Goal: Task Accomplishment & Management: Use online tool/utility

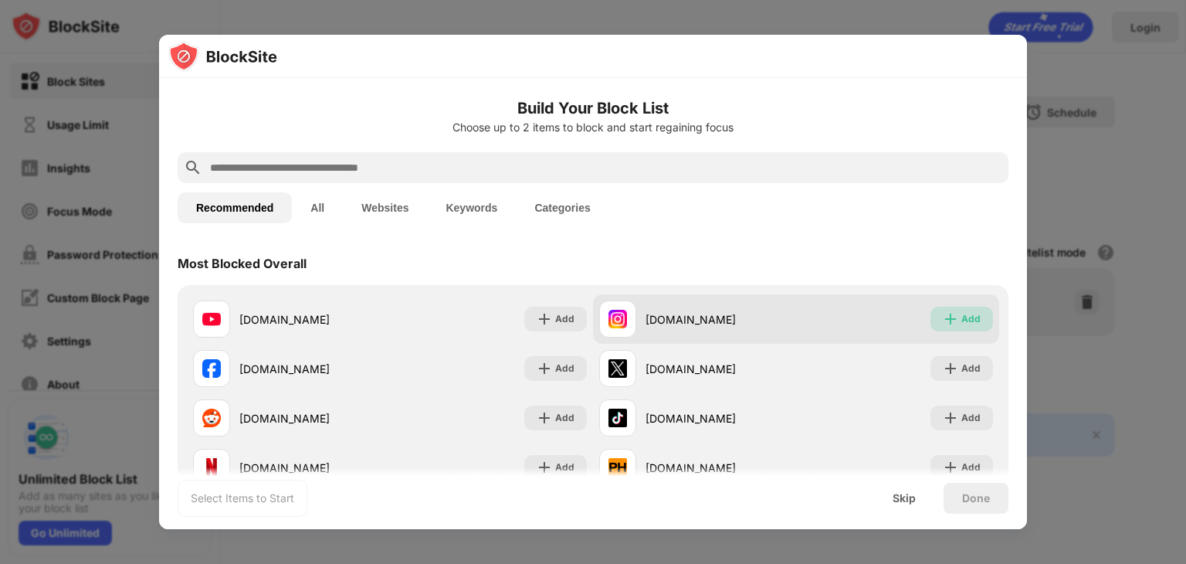
click at [943, 319] on img at bounding box center [950, 318] width 15 height 15
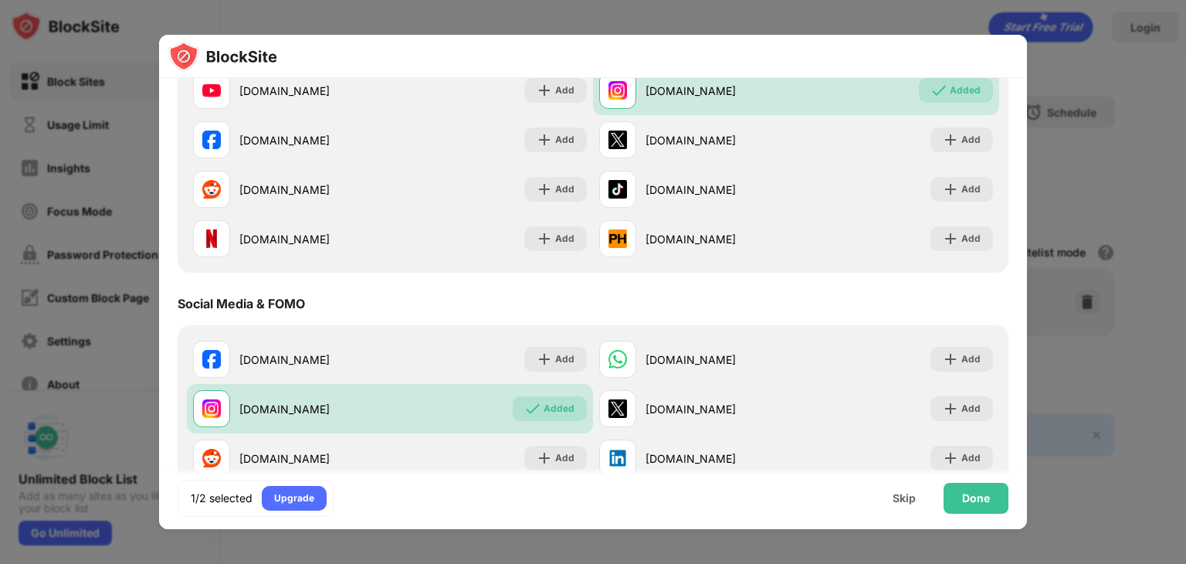
scroll to position [215, 0]
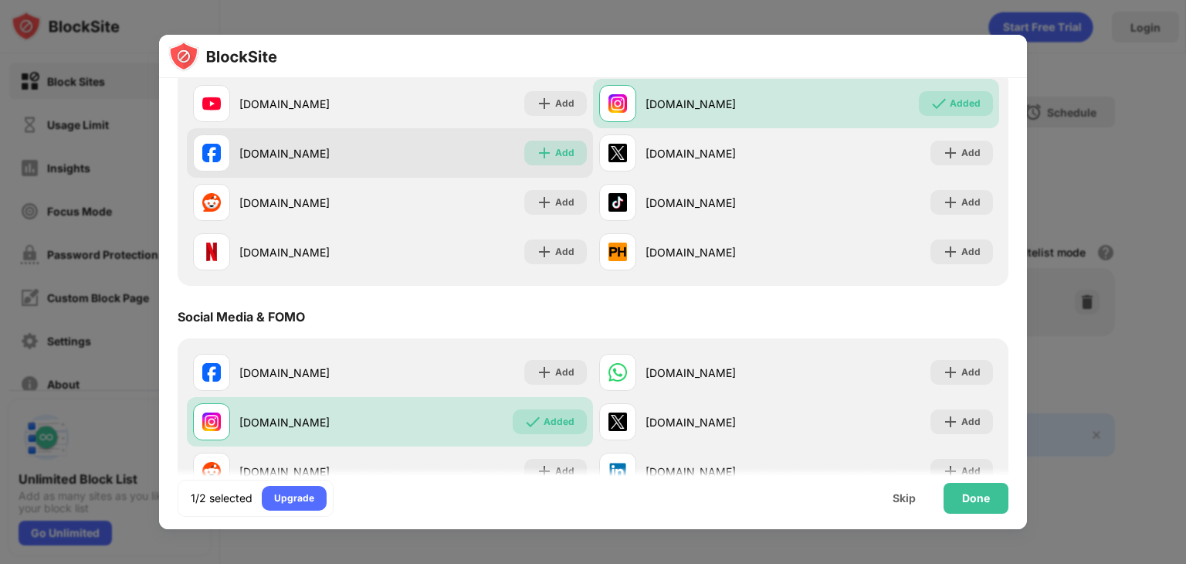
click at [556, 155] on div "Add" at bounding box center [564, 152] width 19 height 15
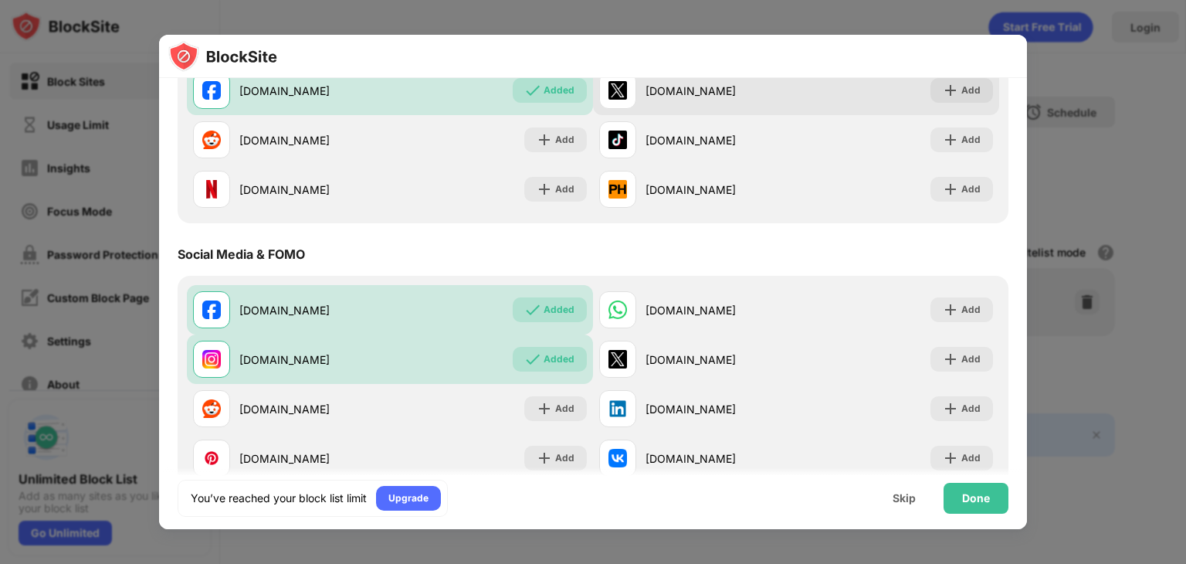
scroll to position [281, 0]
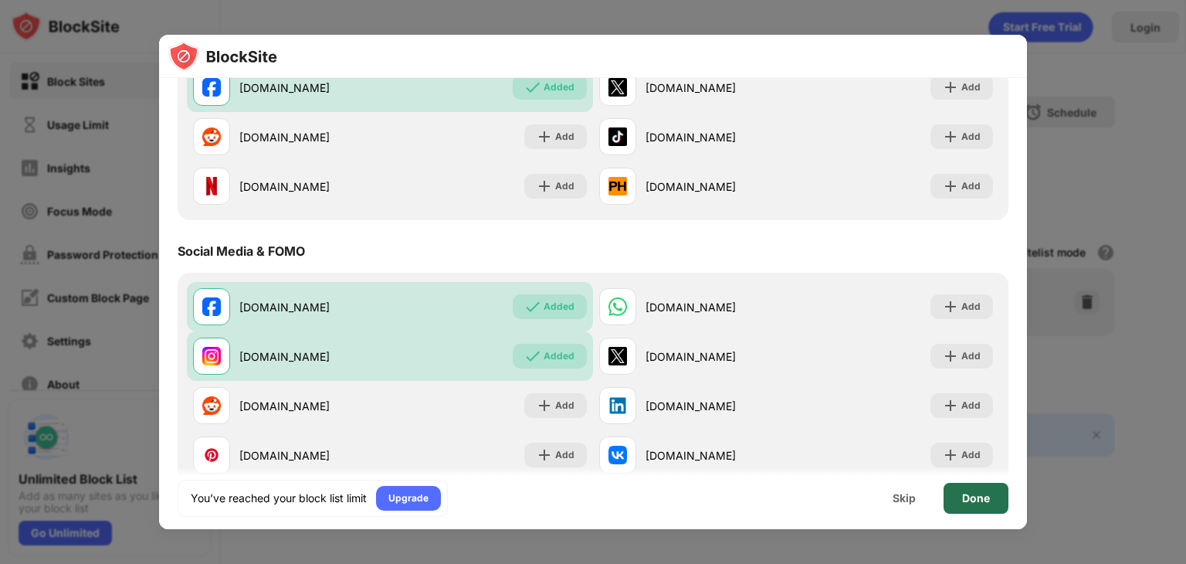
click at [978, 492] on div "Done" at bounding box center [976, 498] width 28 height 12
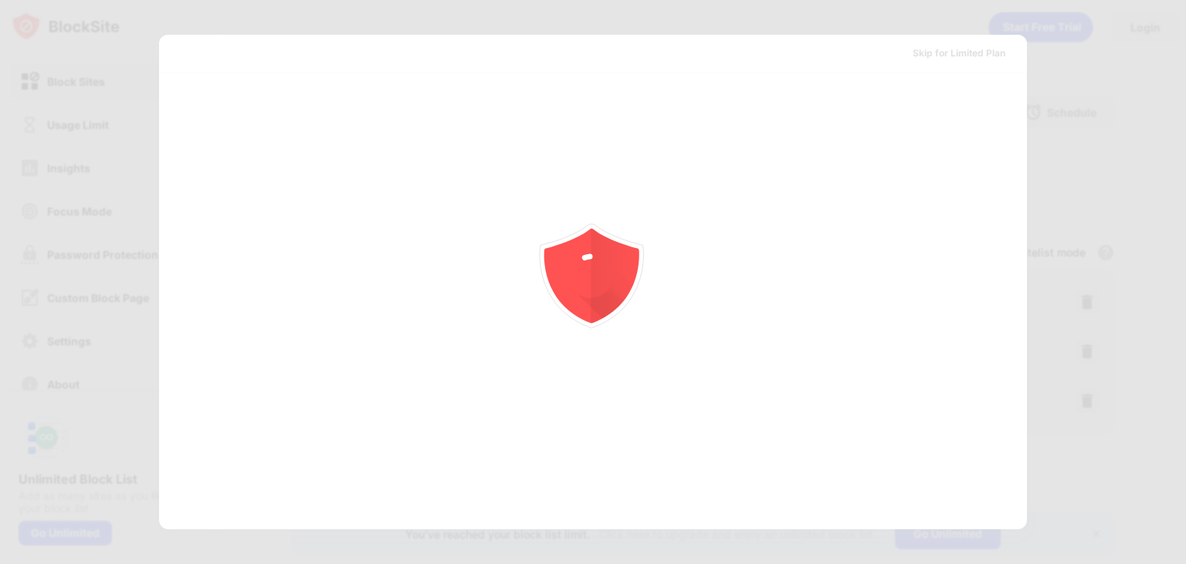
scroll to position [0, 0]
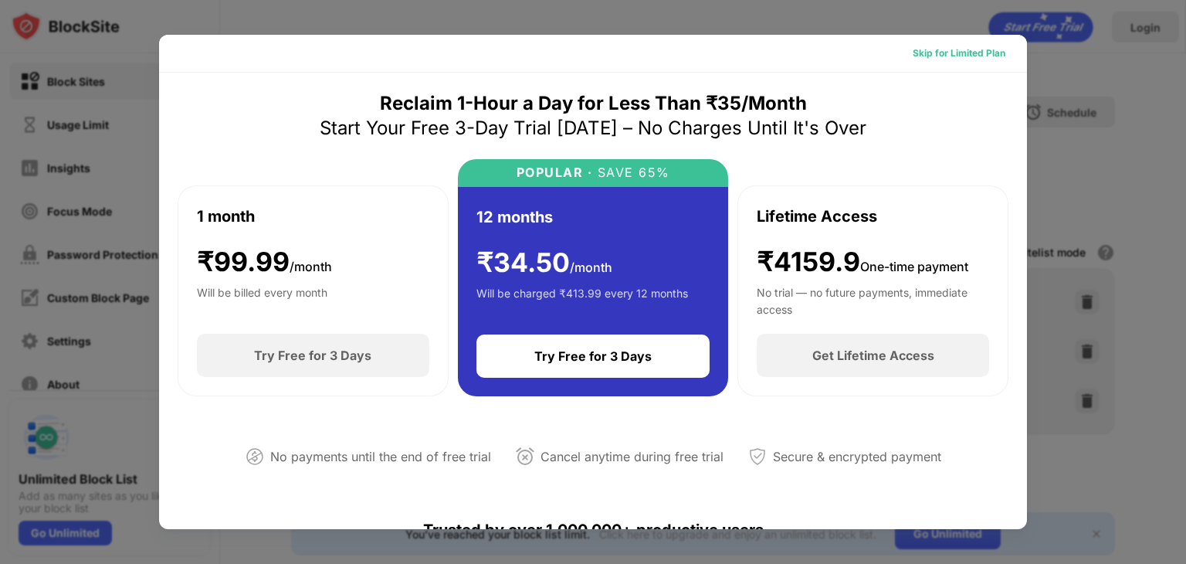
click at [978, 55] on div "Skip for Limited Plan" at bounding box center [959, 53] width 93 height 15
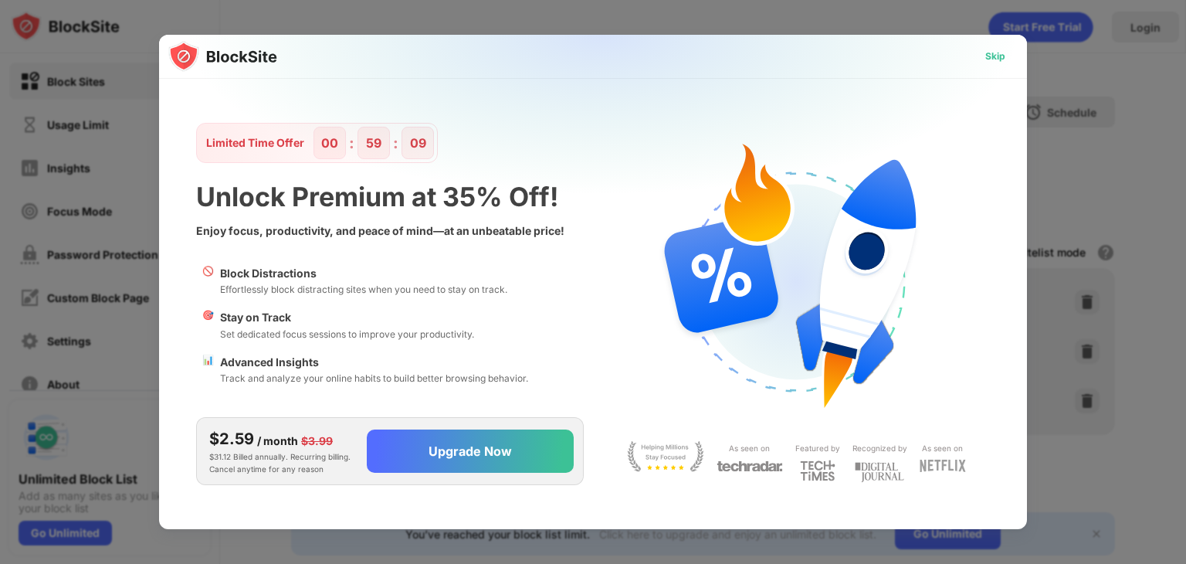
click at [991, 59] on div "Skip" at bounding box center [995, 56] width 20 height 15
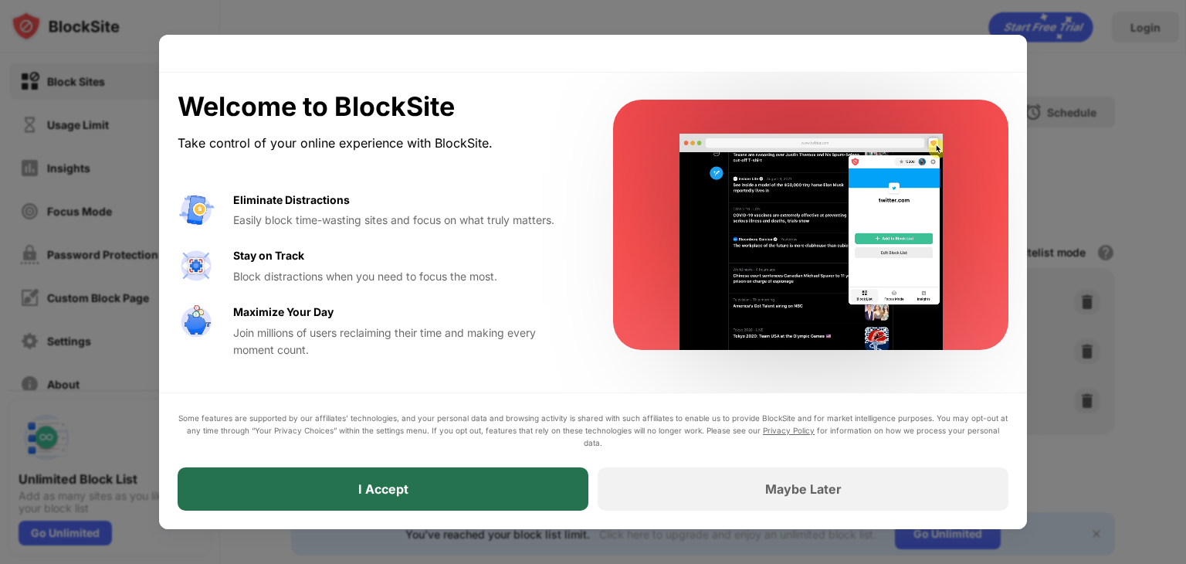
click at [445, 483] on div "I Accept" at bounding box center [383, 488] width 411 height 43
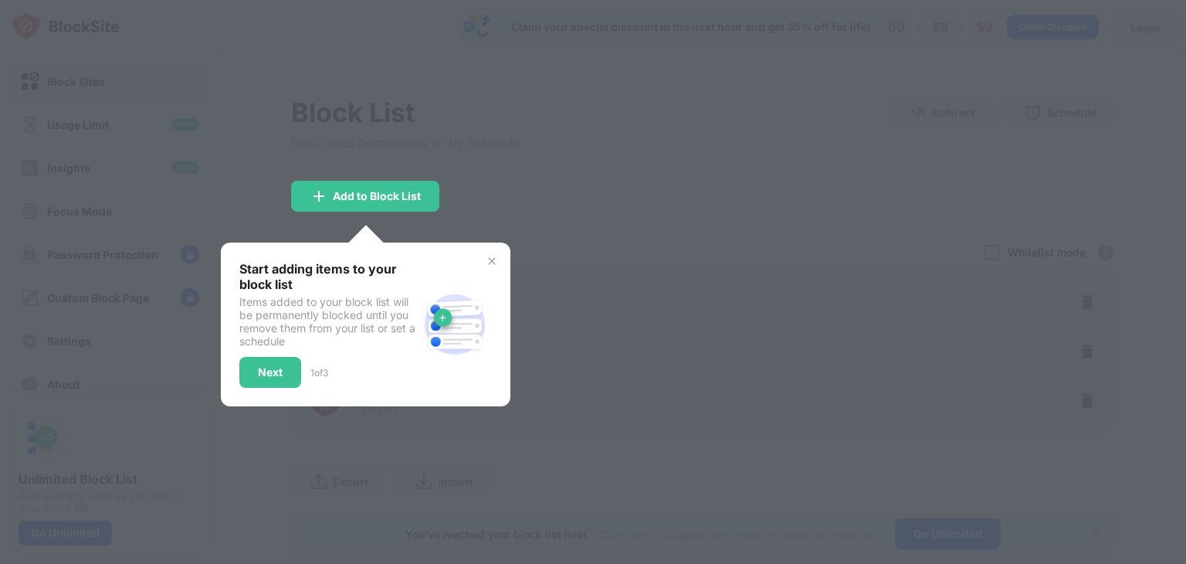
click at [491, 255] on img at bounding box center [492, 261] width 12 height 12
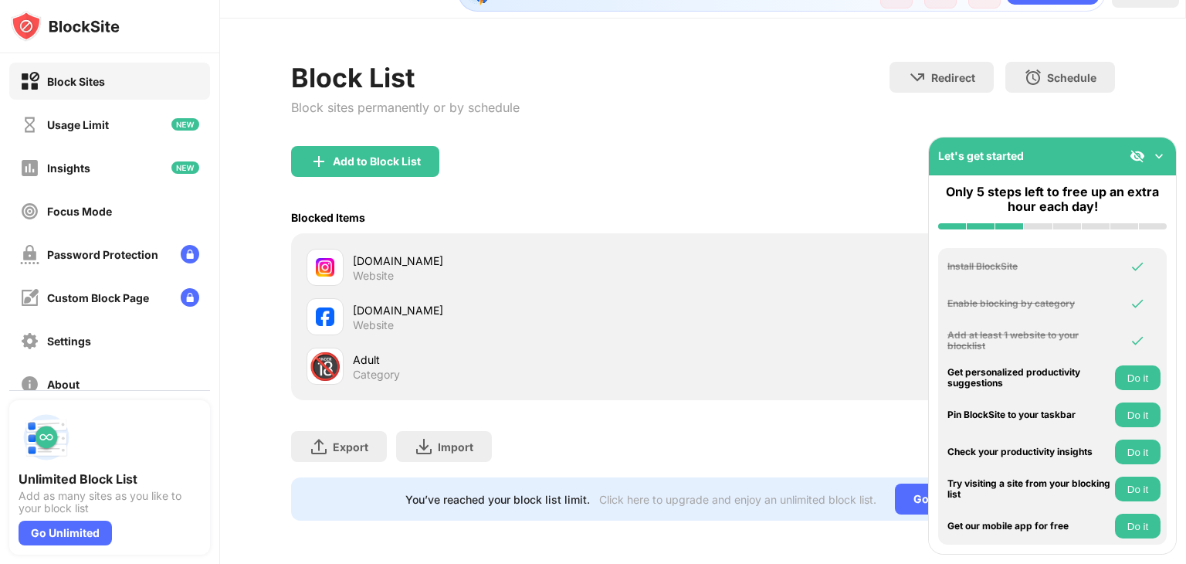
scroll to position [46, 8]
